Goal: Find specific page/section: Find specific page/section

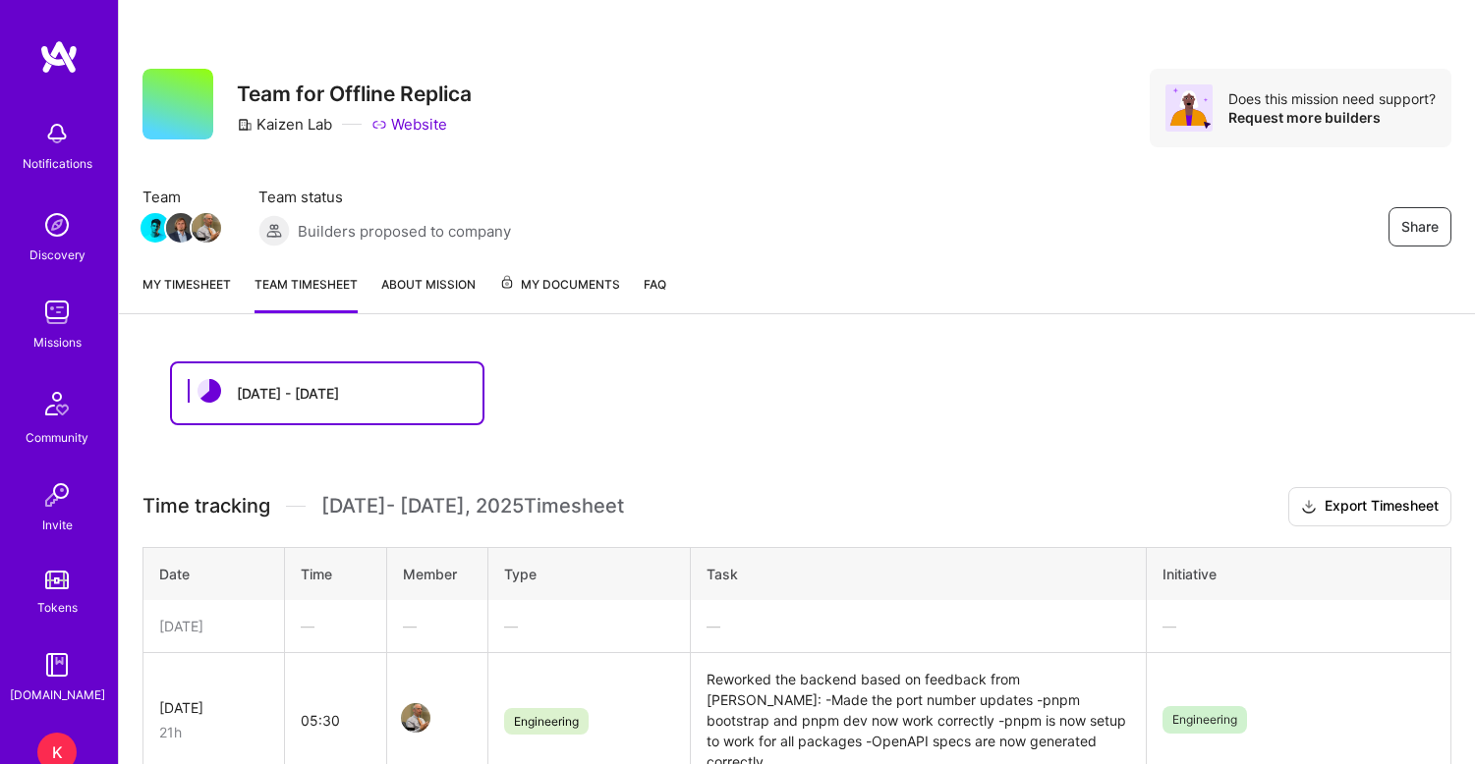
click at [63, 309] on img at bounding box center [56, 312] width 39 height 39
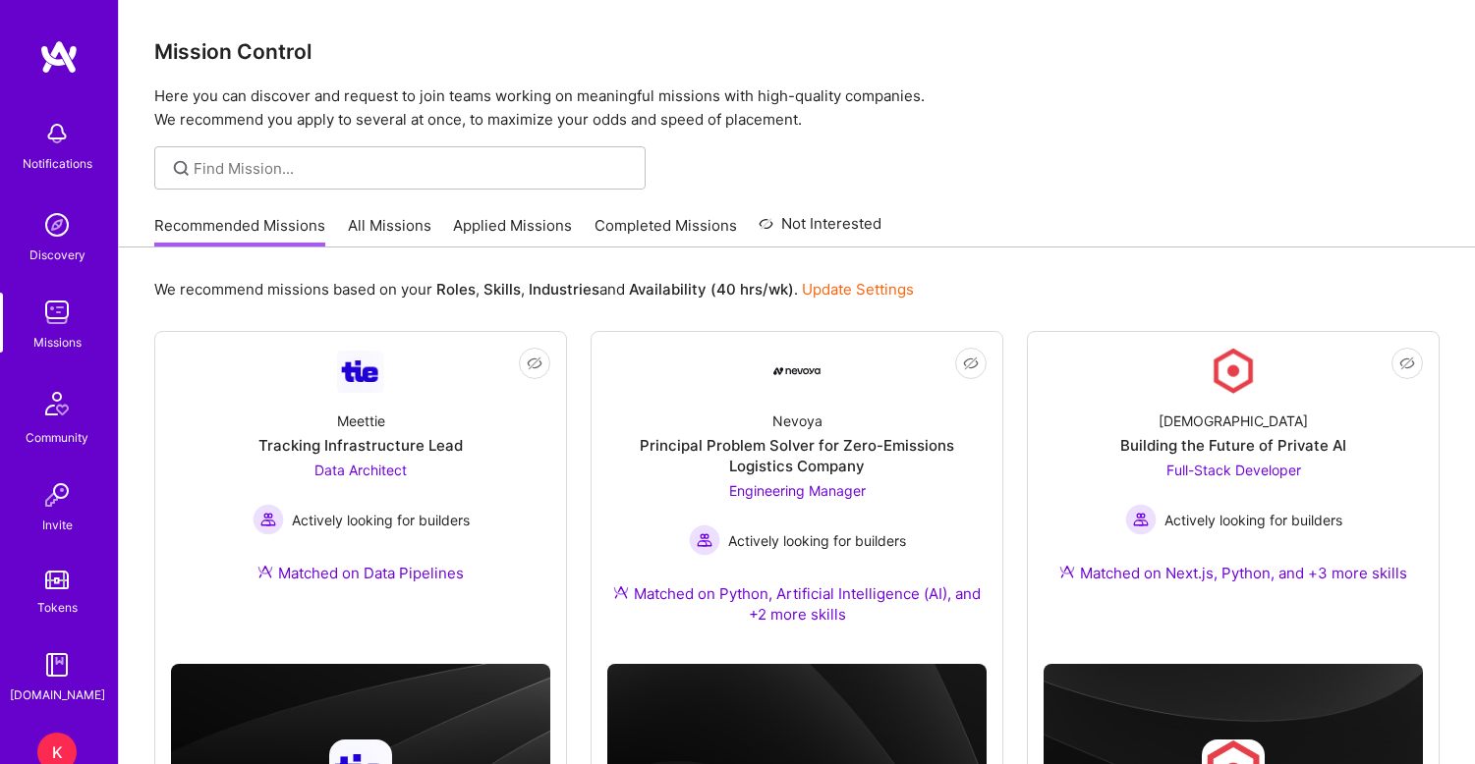
click at [524, 236] on link "Applied Missions" at bounding box center [512, 231] width 119 height 32
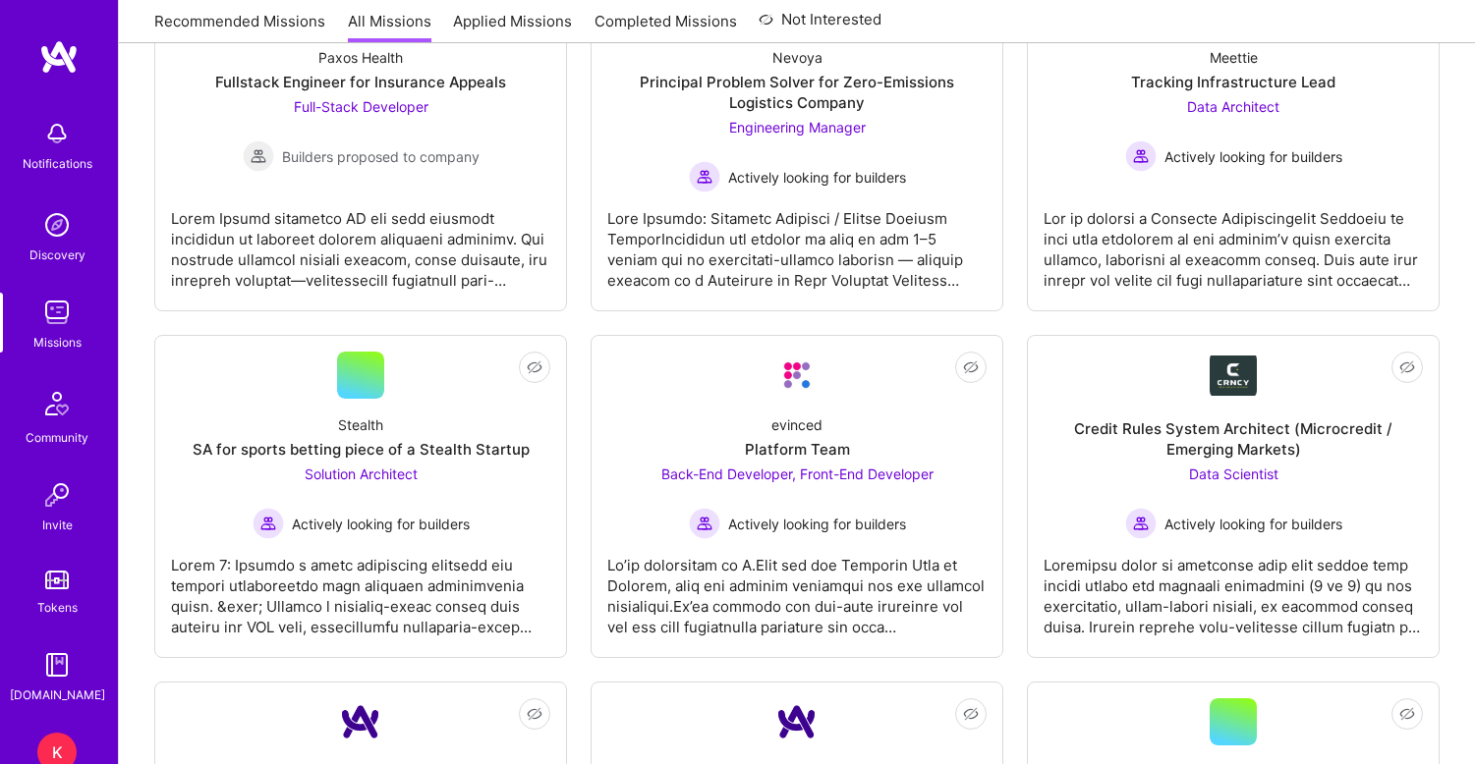
scroll to position [4018, 0]
